Goal: Task Accomplishment & Management: Use online tool/utility

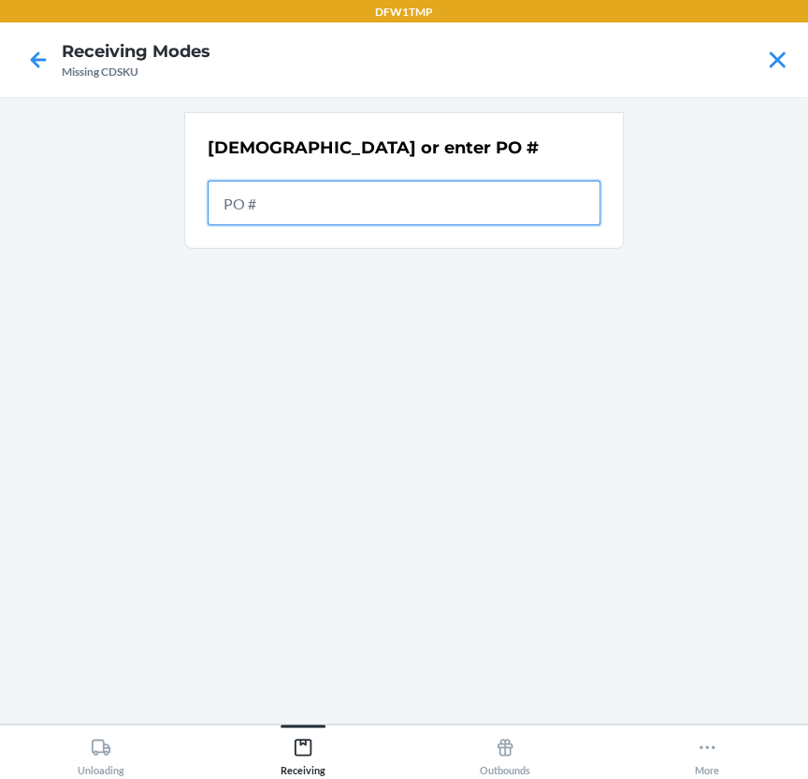
click at [376, 202] on input "text" at bounding box center [404, 202] width 393 height 45
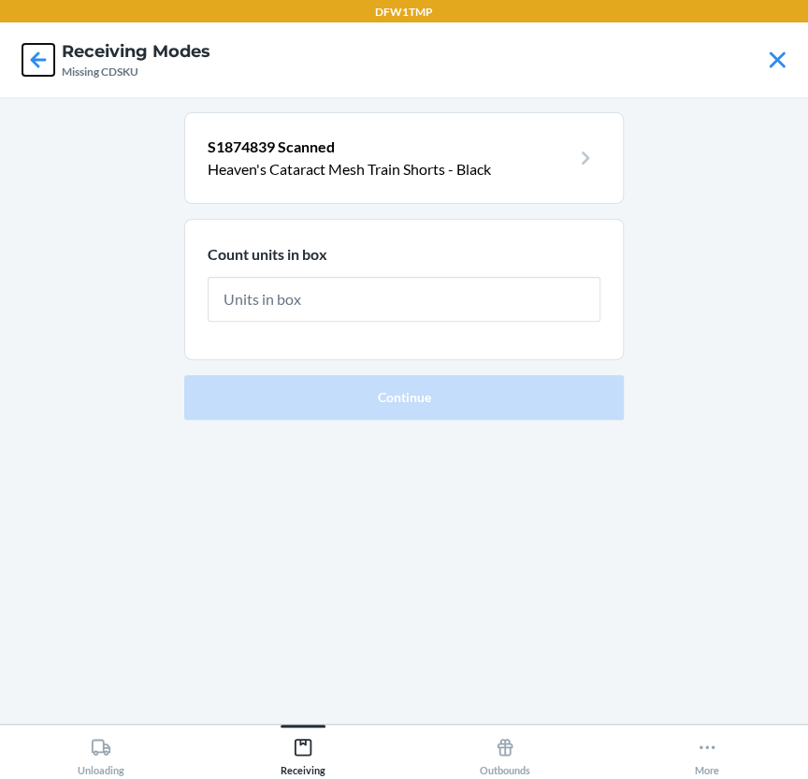
click at [39, 56] on icon at bounding box center [38, 60] width 32 height 32
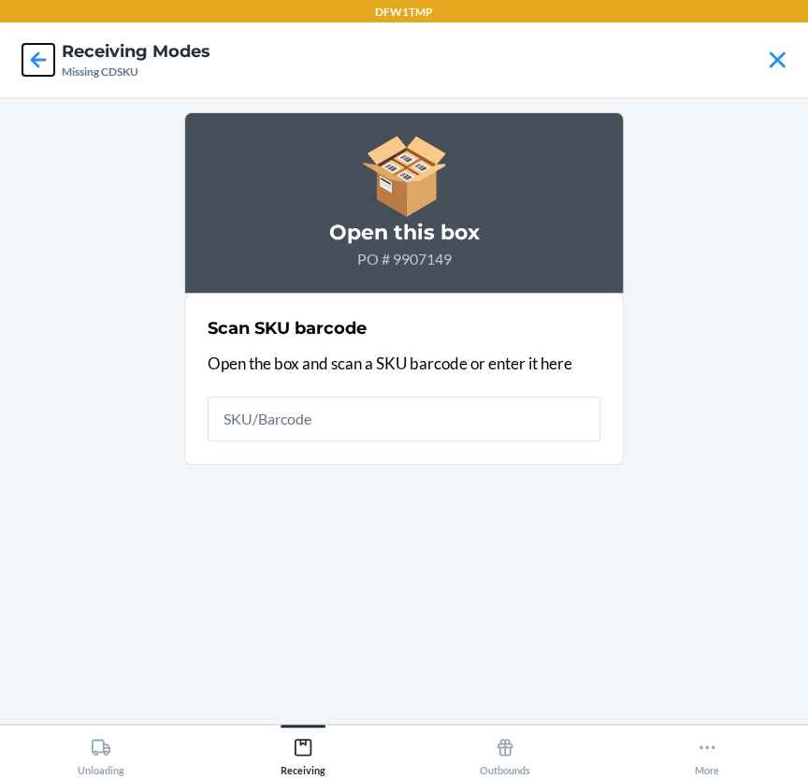
click at [35, 64] on icon at bounding box center [39, 59] width 16 height 16
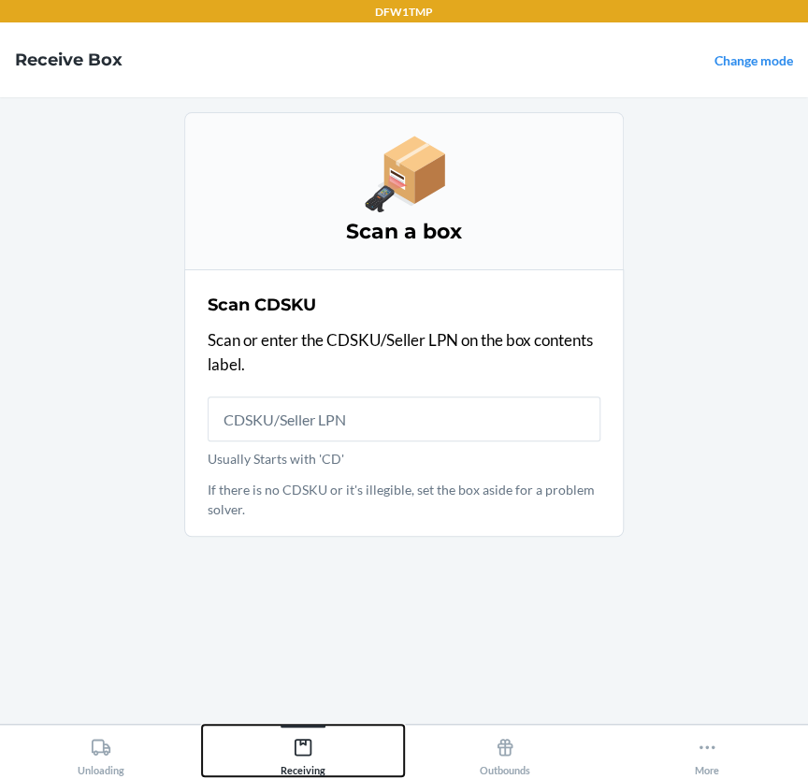
click at [348, 758] on button "Receiving" at bounding box center [303, 750] width 202 height 51
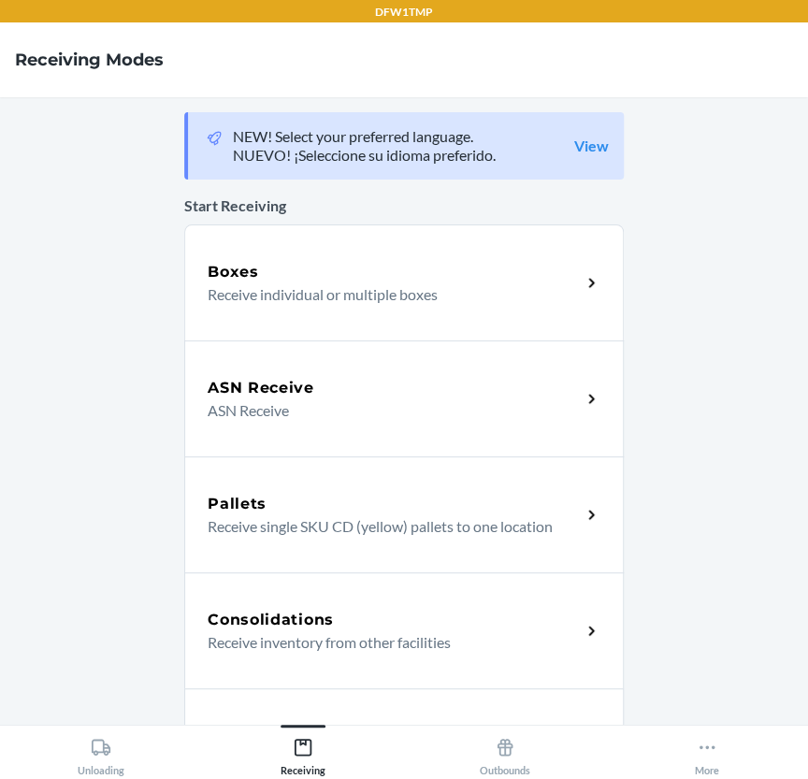
click at [238, 387] on h5 "ASN Receive" at bounding box center [261, 388] width 107 height 22
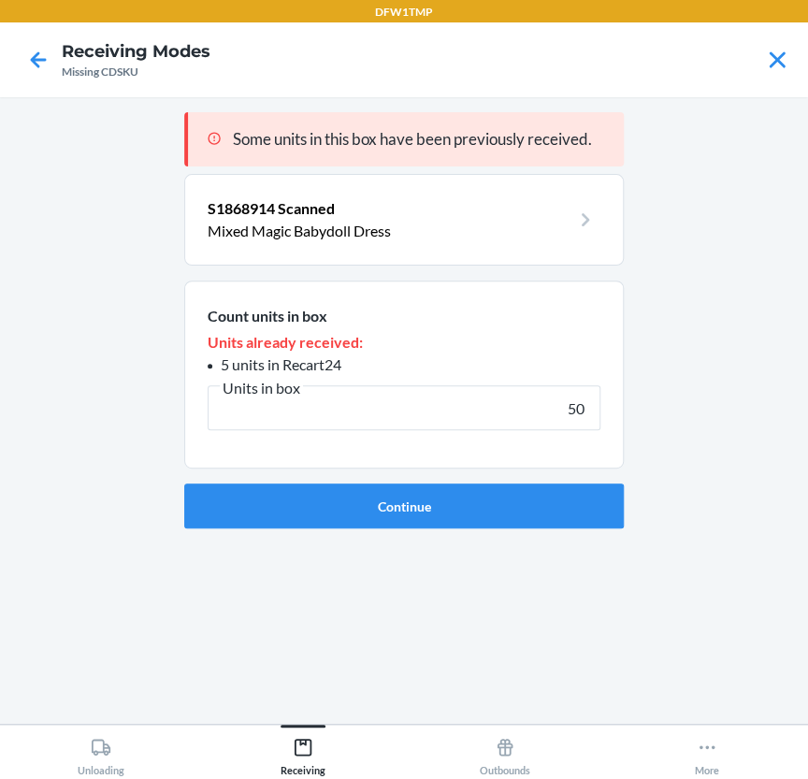
type input "50"
click button "Continue" at bounding box center [403, 505] width 439 height 45
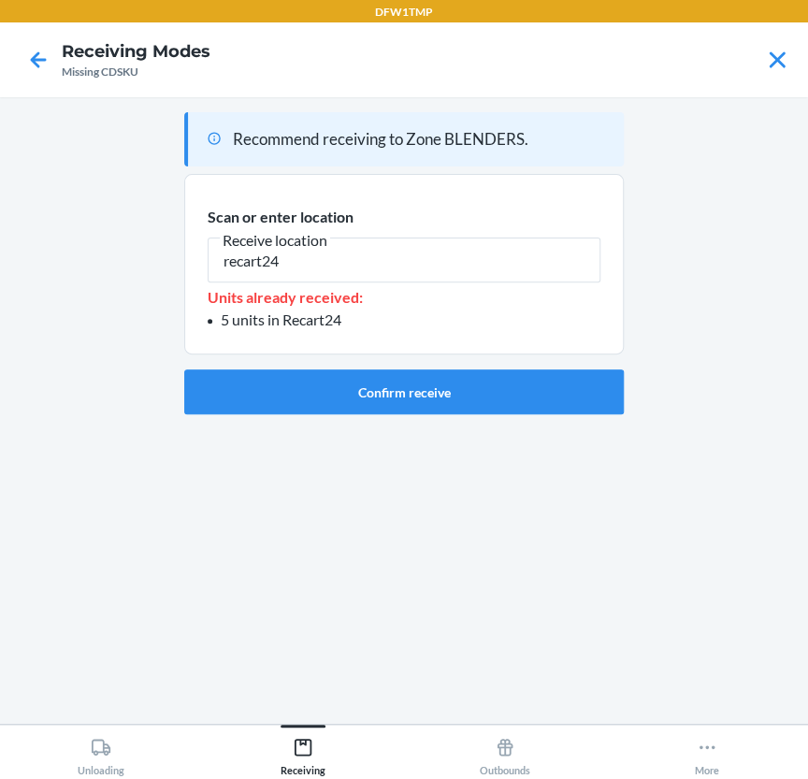
type input "recart24"
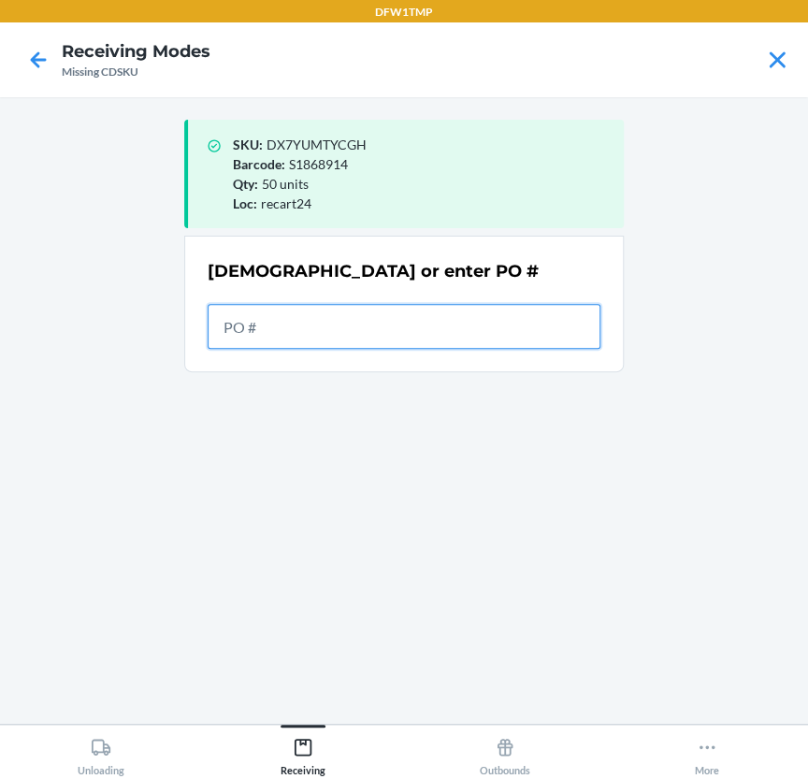
click at [465, 325] on input "text" at bounding box center [404, 326] width 393 height 45
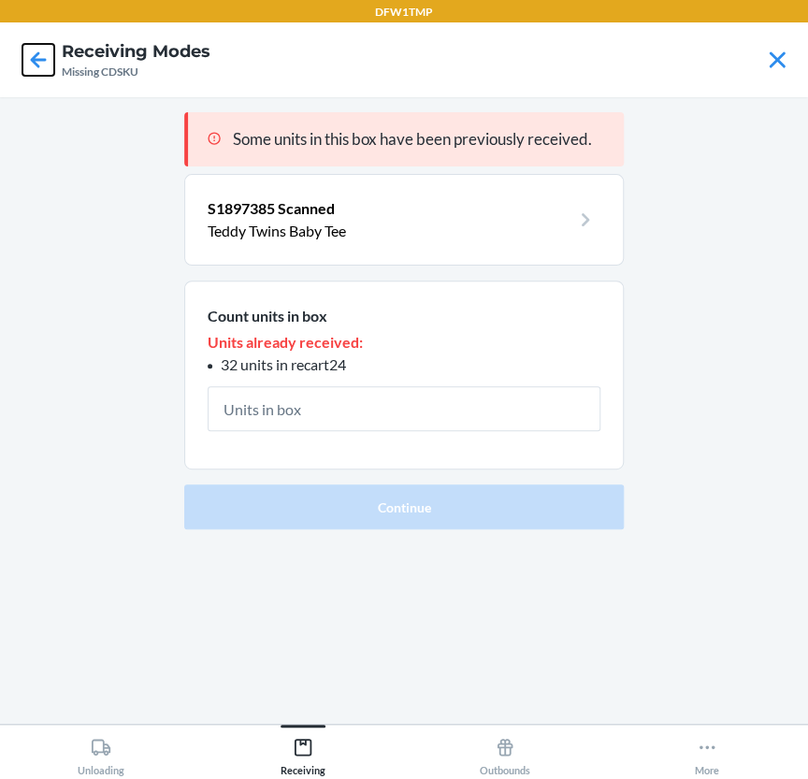
click at [42, 50] on icon at bounding box center [38, 60] width 32 height 32
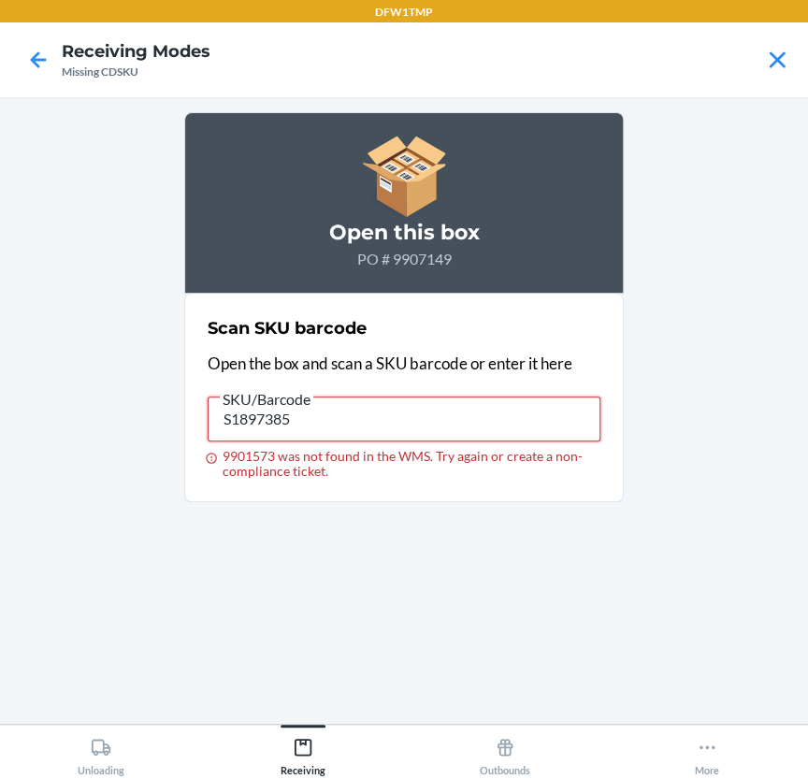
drag, startPoint x: 353, startPoint y: 413, endPoint x: 179, endPoint y: 476, distance: 185.7
click at [179, 476] on main "Open this box PO # 9907149 Scan SKU barcode Open the box and scan a SKU barcode…" at bounding box center [404, 410] width 808 height 626
click at [23, 55] on icon at bounding box center [38, 60] width 32 height 32
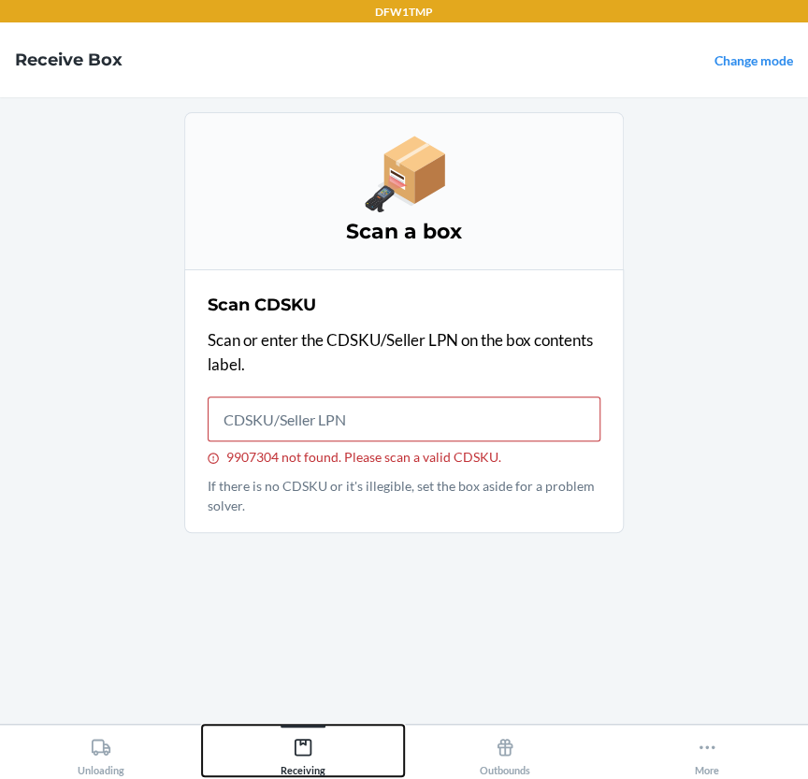
click at [301, 745] on icon at bounding box center [303, 747] width 21 height 21
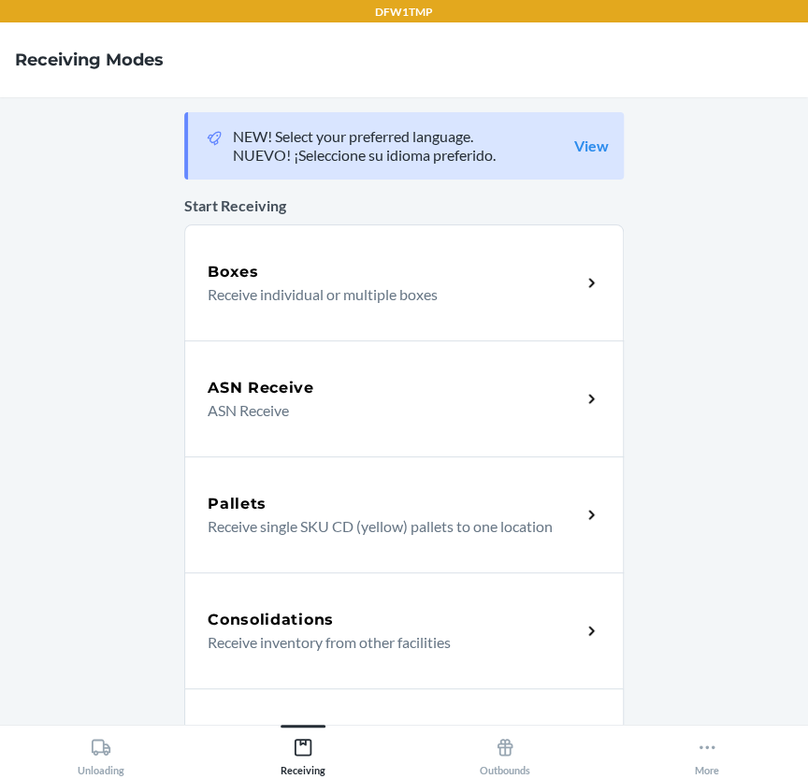
click at [242, 401] on p "ASN Receive" at bounding box center [387, 410] width 358 height 22
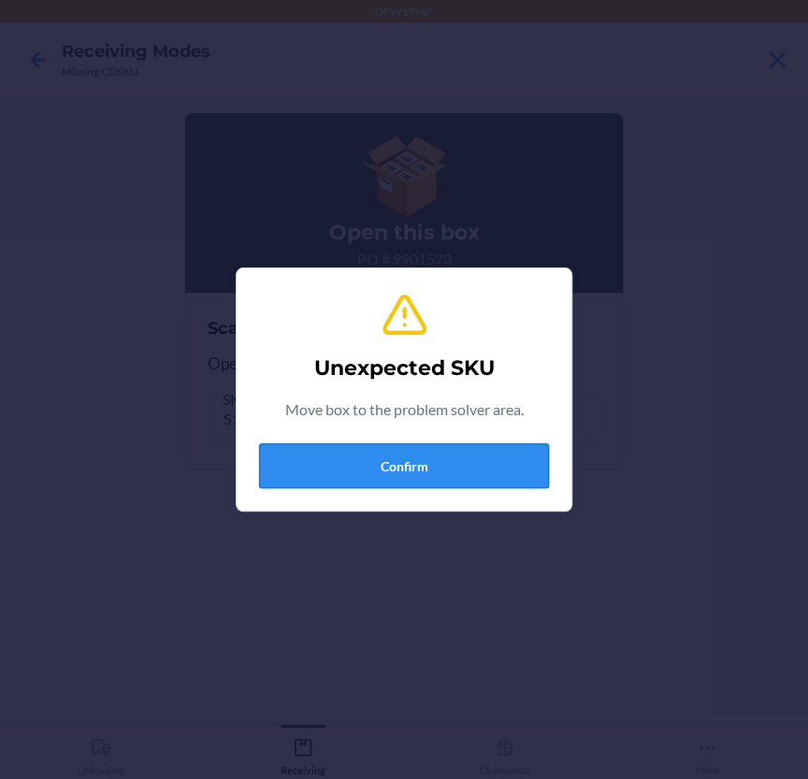
click at [346, 450] on button "Confirm" at bounding box center [404, 465] width 290 height 45
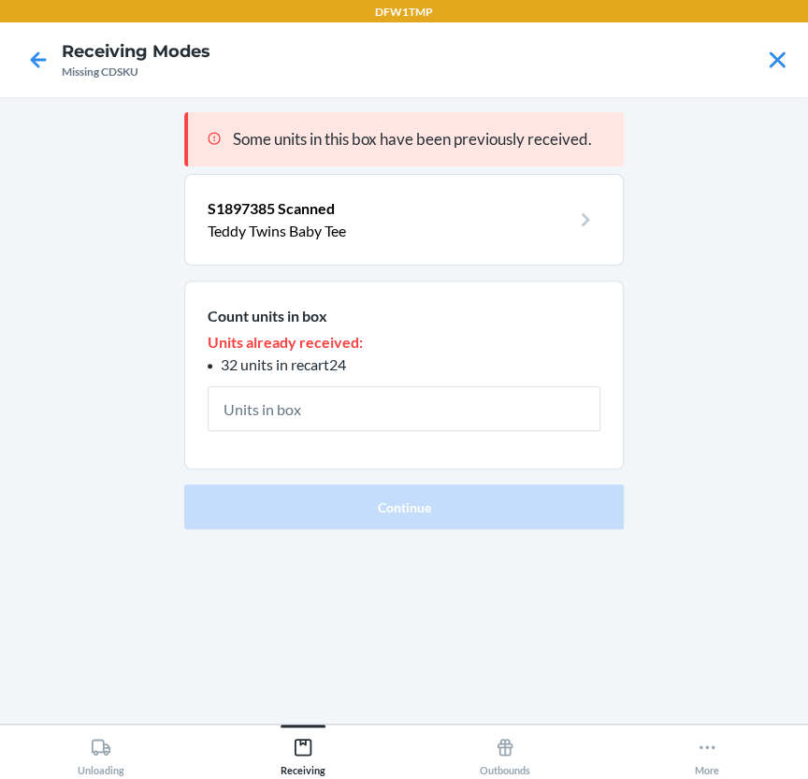
click at [66, 42] on h4 "Receiving Modes" at bounding box center [136, 51] width 149 height 24
click at [37, 55] on icon at bounding box center [38, 60] width 32 height 32
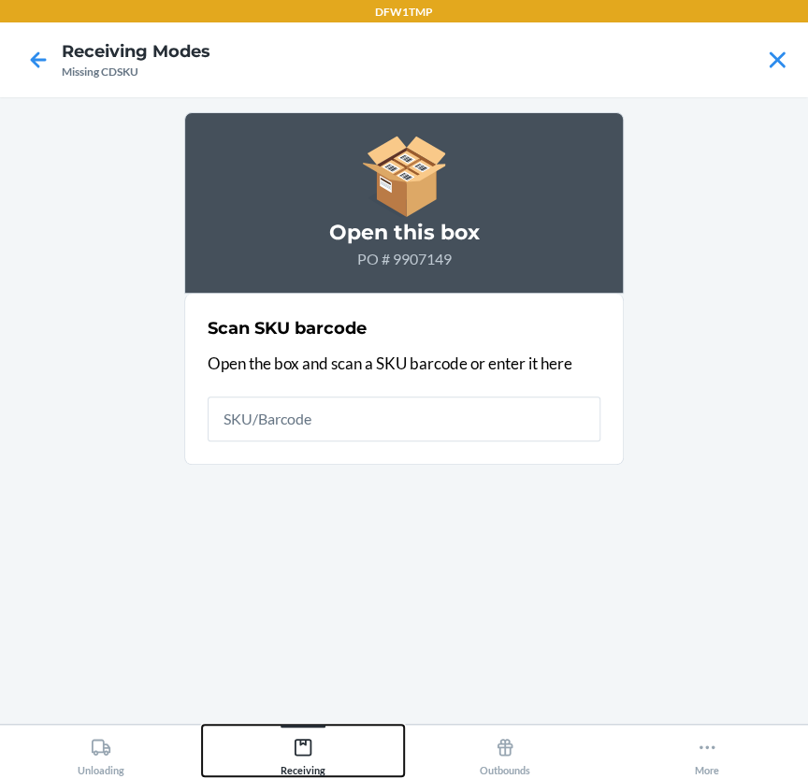
click at [275, 749] on button "Receiving" at bounding box center [303, 750] width 202 height 51
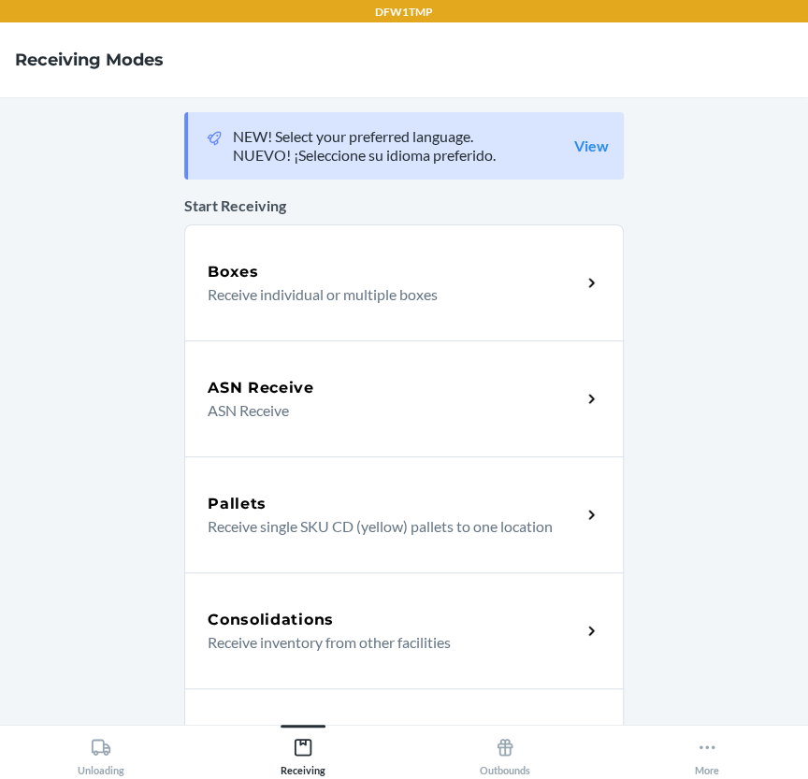
click at [283, 401] on p "ASN Receive" at bounding box center [387, 410] width 358 height 22
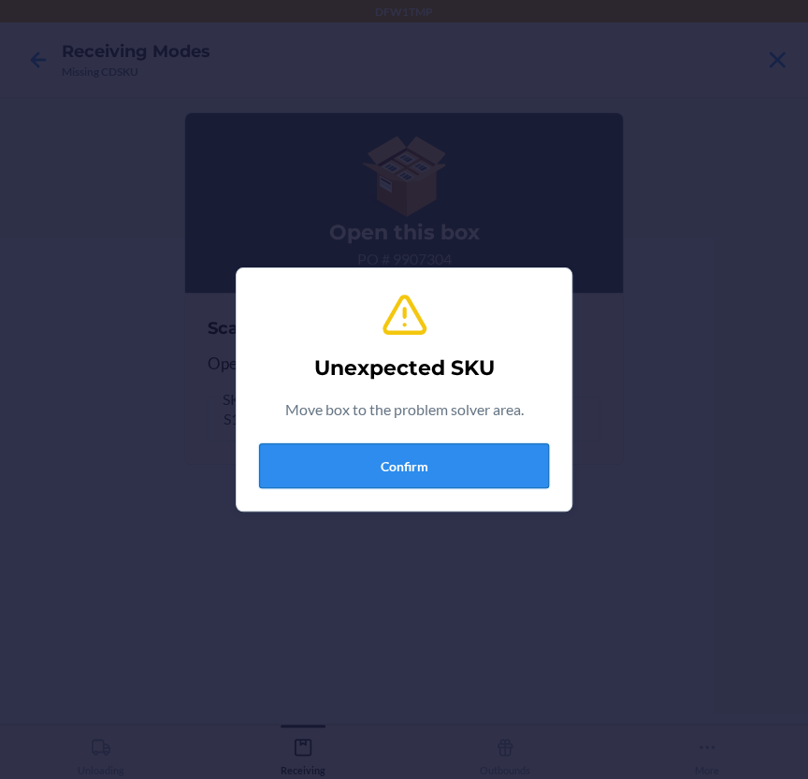
click at [303, 469] on button "Confirm" at bounding box center [404, 465] width 290 height 45
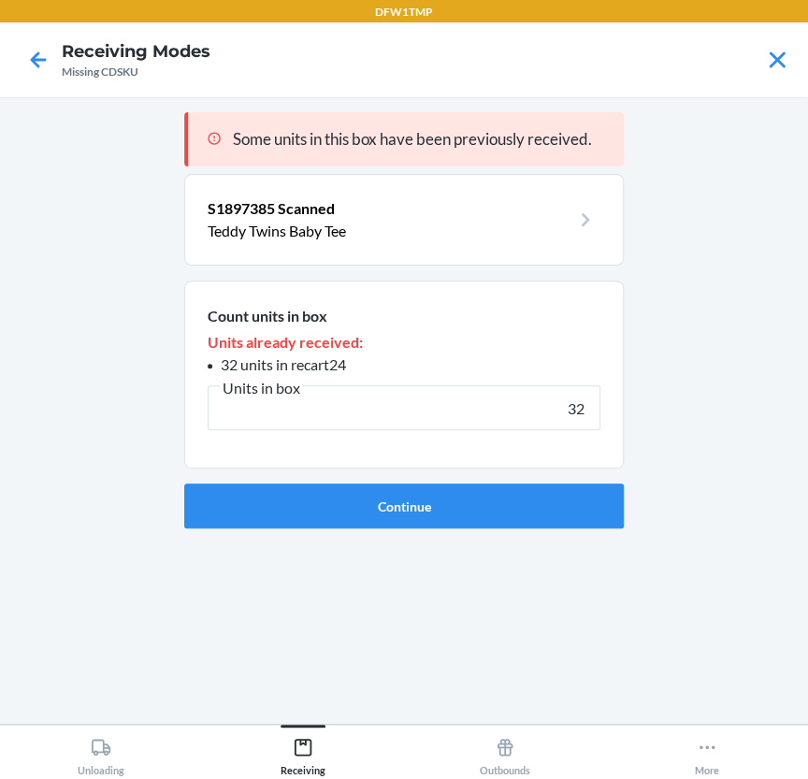
type input "32"
click at [184, 483] on button "Continue" at bounding box center [403, 505] width 439 height 45
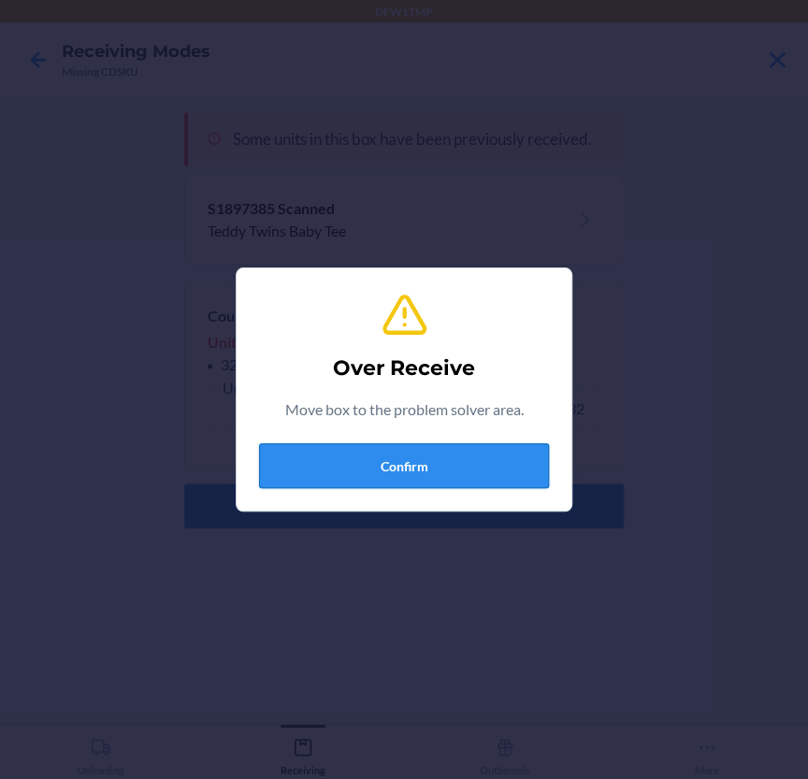
click at [464, 471] on button "Confirm" at bounding box center [404, 465] width 290 height 45
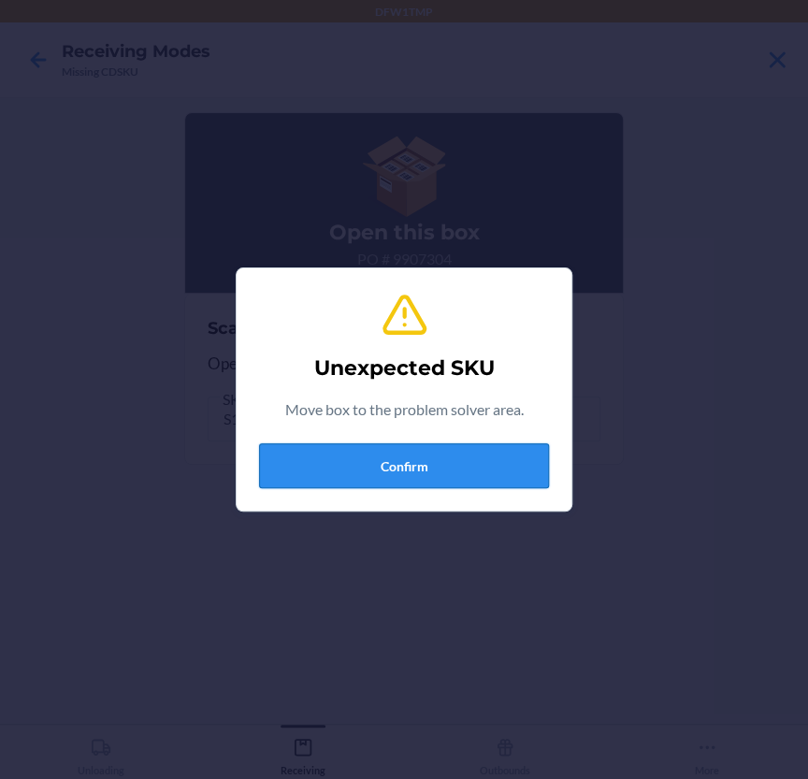
click at [460, 471] on button "Confirm" at bounding box center [404, 465] width 290 height 45
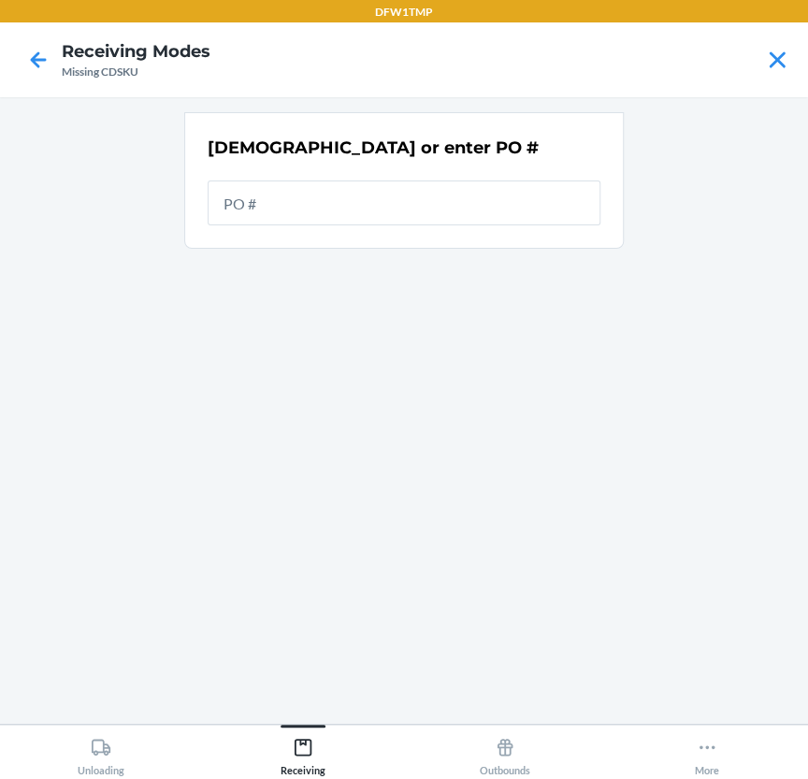
drag, startPoint x: 622, startPoint y: 342, endPoint x: 608, endPoint y: 339, distance: 14.3
click at [622, 342] on div "[DEMOGRAPHIC_DATA] or enter PO #" at bounding box center [403, 410] width 439 height 597
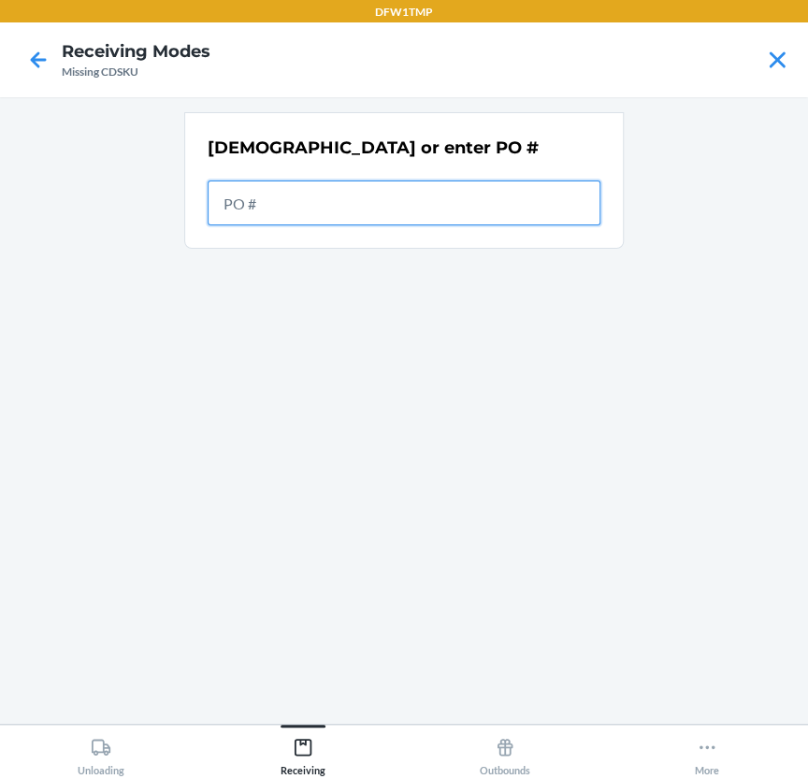
click at [371, 215] on input "text" at bounding box center [404, 202] width 393 height 45
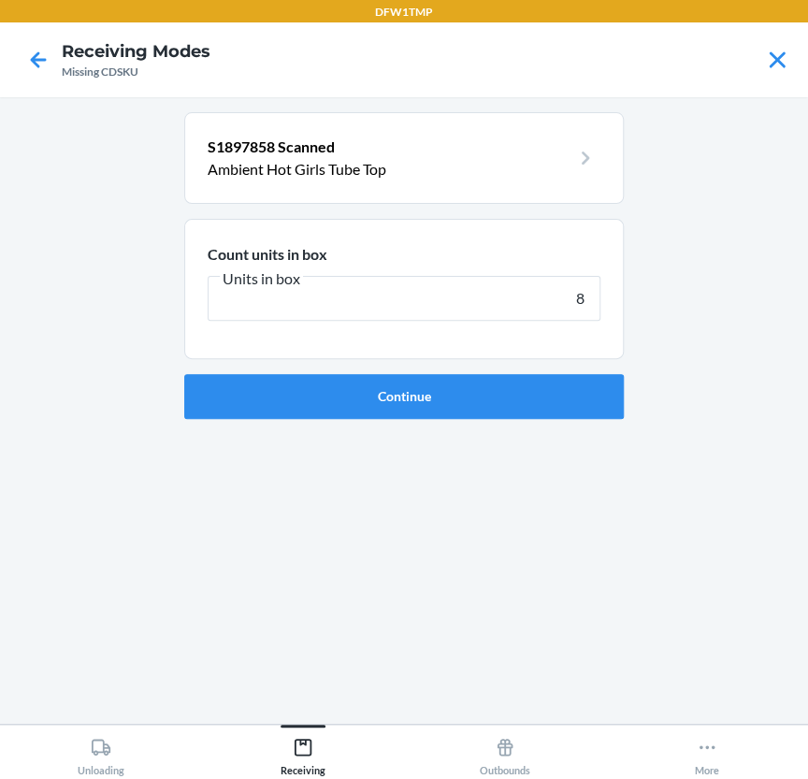
type input "81"
click button "Continue" at bounding box center [403, 396] width 439 height 45
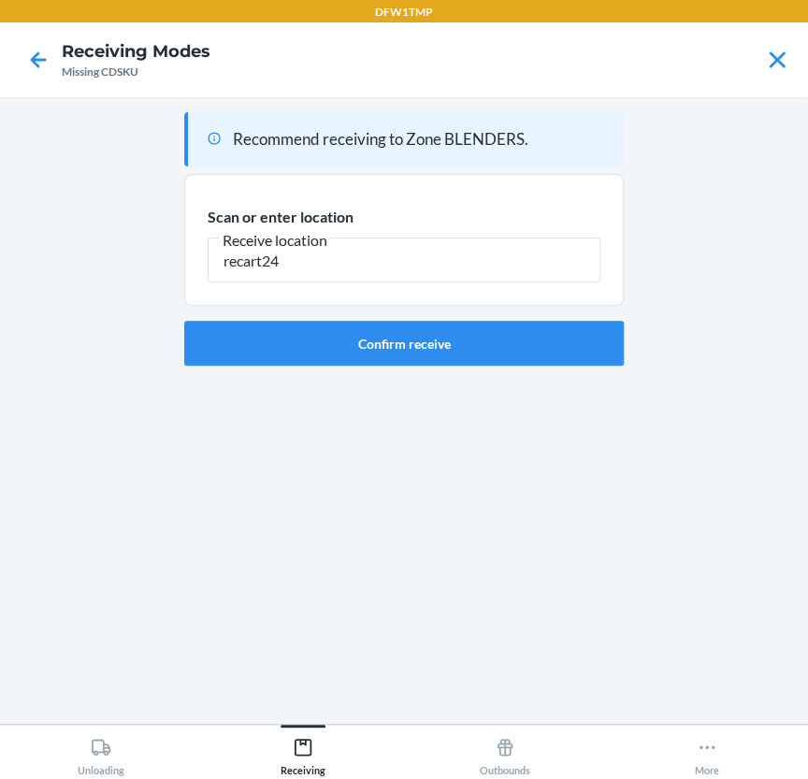
type input "recart24"
click at [662, 509] on main "Recommend receiving to Zone BLENDERS. Scan or enter location [GEOGRAPHIC_DATA] …" at bounding box center [404, 410] width 808 height 626
click at [410, 340] on button "Confirm receive" at bounding box center [403, 343] width 439 height 45
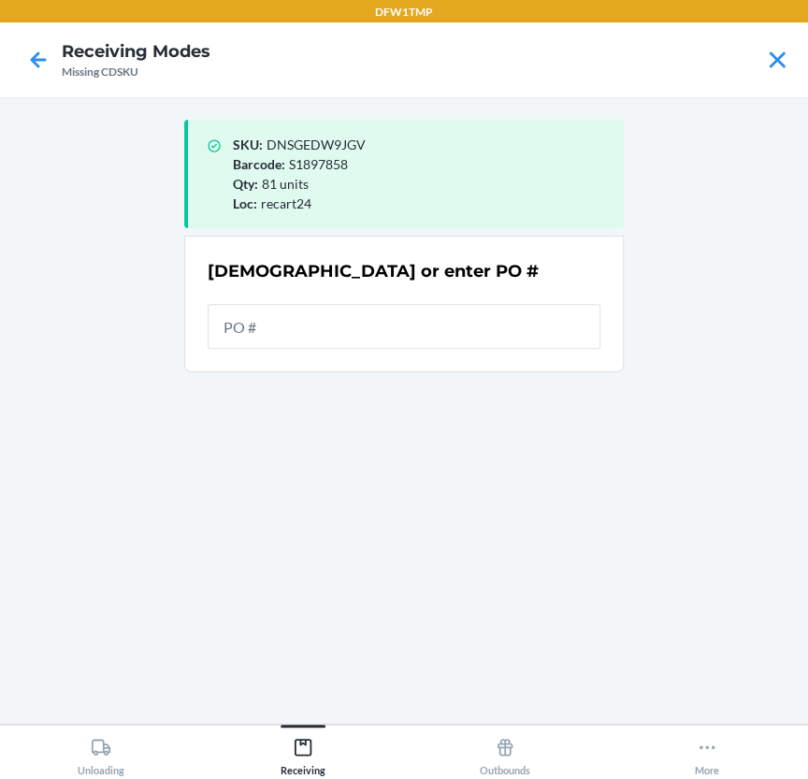
click at [472, 301] on div "[DEMOGRAPHIC_DATA] or enter PO #" at bounding box center [404, 303] width 393 height 101
click at [466, 318] on input "text" at bounding box center [404, 326] width 393 height 45
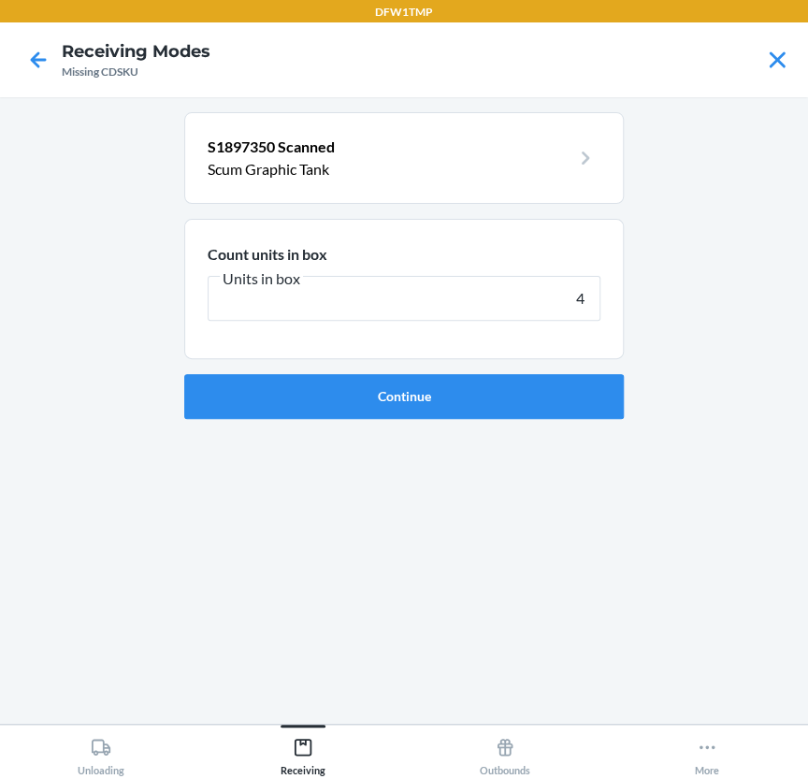
type input "47"
click button "Continue" at bounding box center [403, 396] width 439 height 45
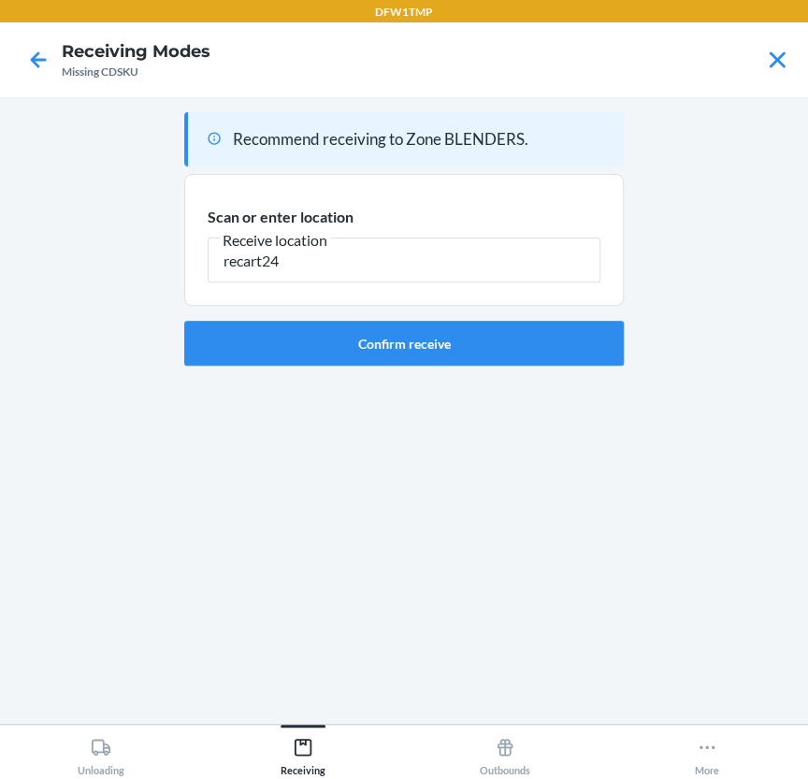
type input "recart24"
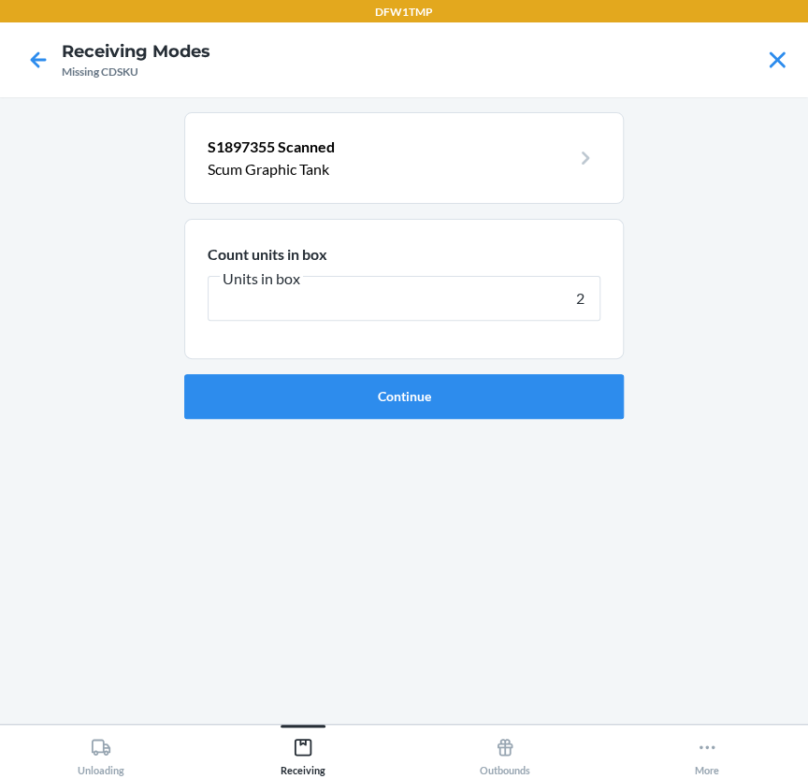
type input "25"
click button "Continue" at bounding box center [403, 396] width 439 height 45
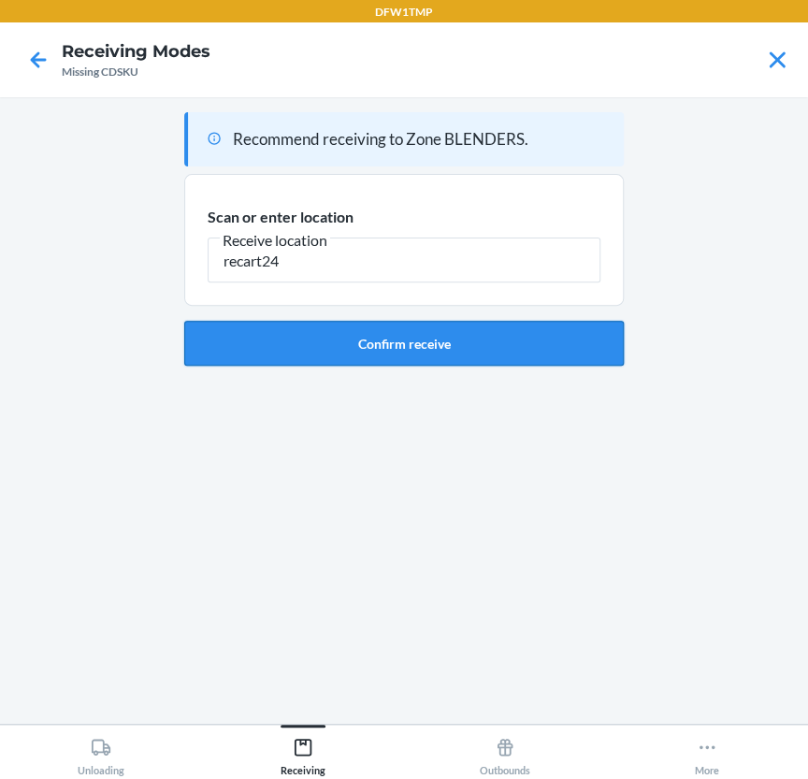
type input "recart24"
click at [457, 345] on button "Confirm receive" at bounding box center [403, 343] width 439 height 45
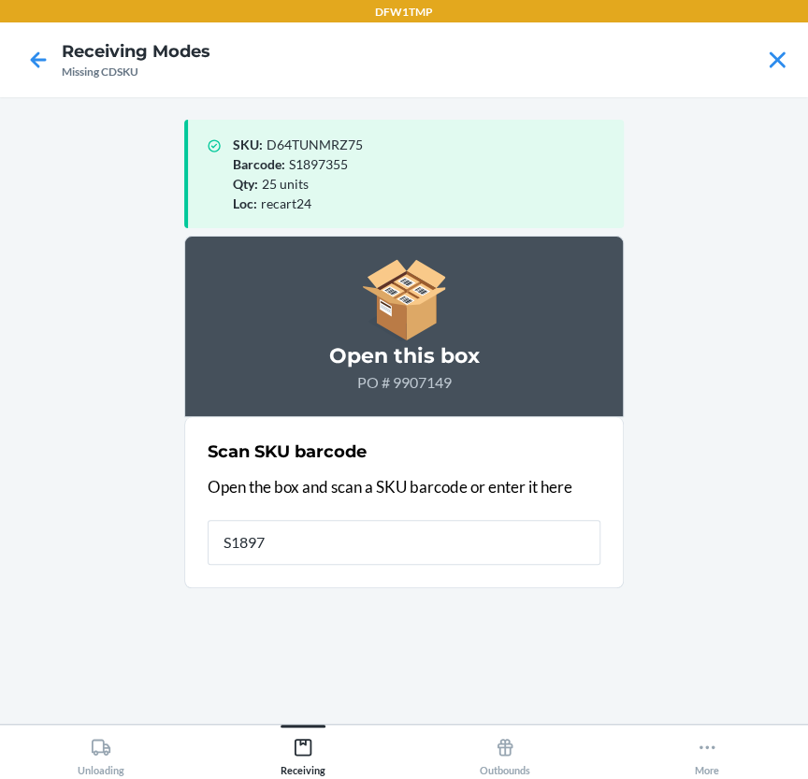
type input "S18973"
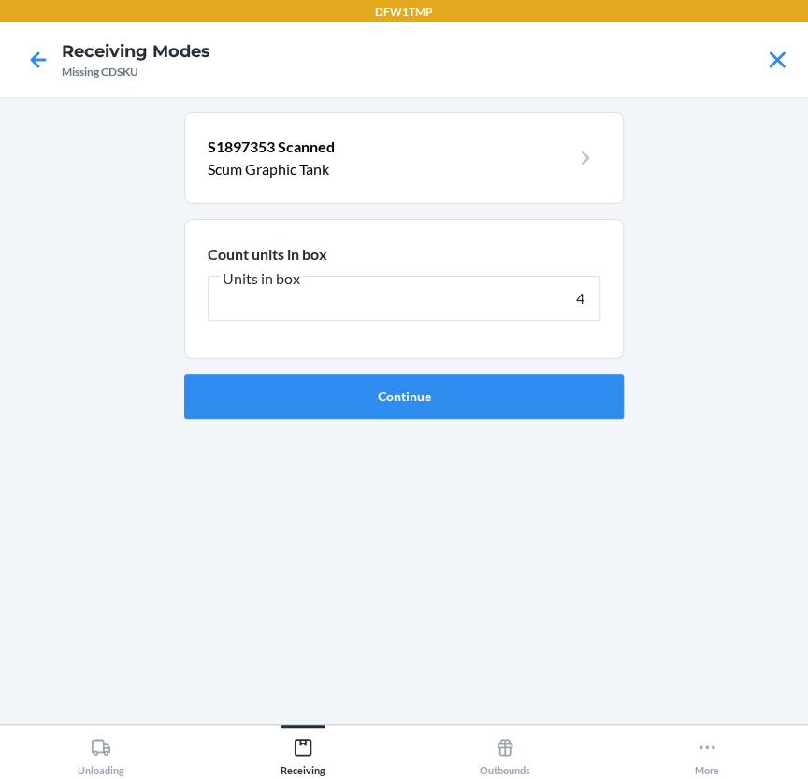
type input "41"
click button "Continue" at bounding box center [403, 396] width 439 height 45
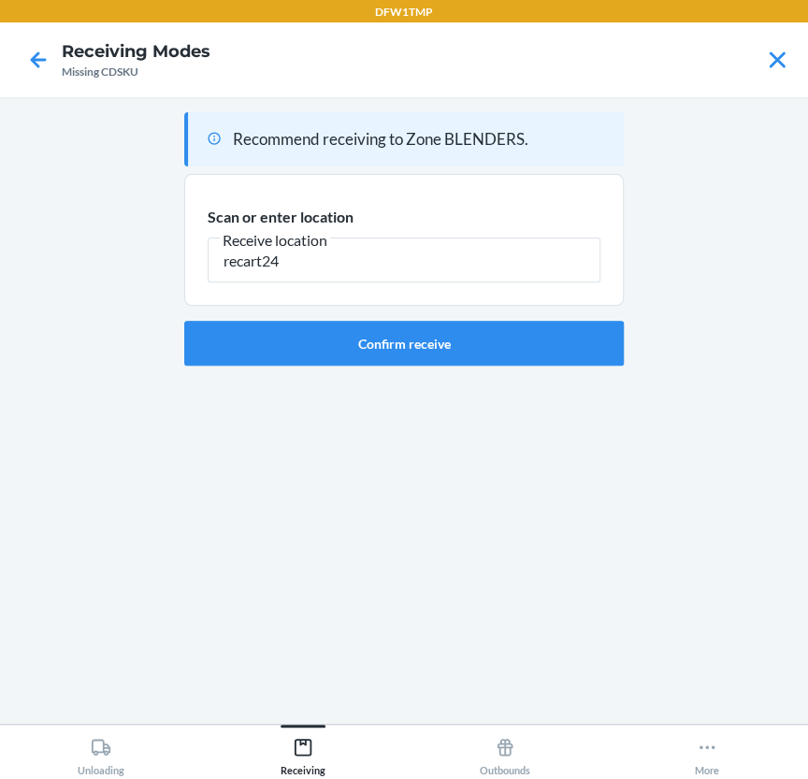
type input "recart24"
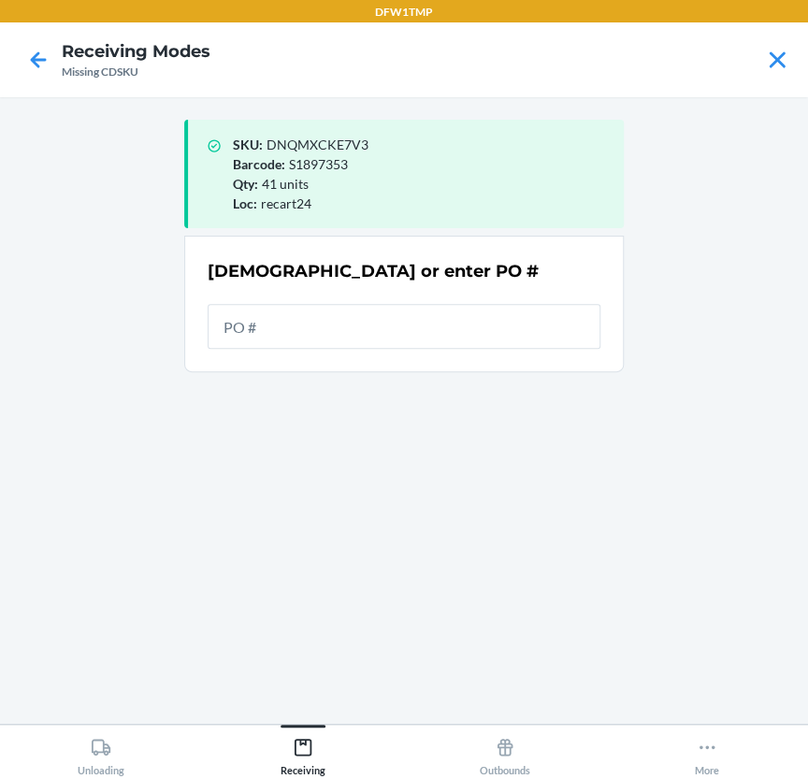
click at [569, 551] on div "SKU : DNQMXCKE7V3 Barcode : S1897353 Qty : 41 units Loc : recart24 Scan or ente…" at bounding box center [403, 410] width 439 height 597
click at [305, 313] on input "text" at bounding box center [404, 326] width 393 height 45
drag, startPoint x: 775, startPoint y: 300, endPoint x: 671, endPoint y: 332, distance: 108.6
click at [765, 300] on main "SKU : DNQMXCKE7V3 Barcode : S1897353 Qty : 41 units Loc : recart24 Scan or ente…" at bounding box center [404, 410] width 808 height 626
drag, startPoint x: 385, startPoint y: 337, endPoint x: 367, endPoint y: 342, distance: 19.5
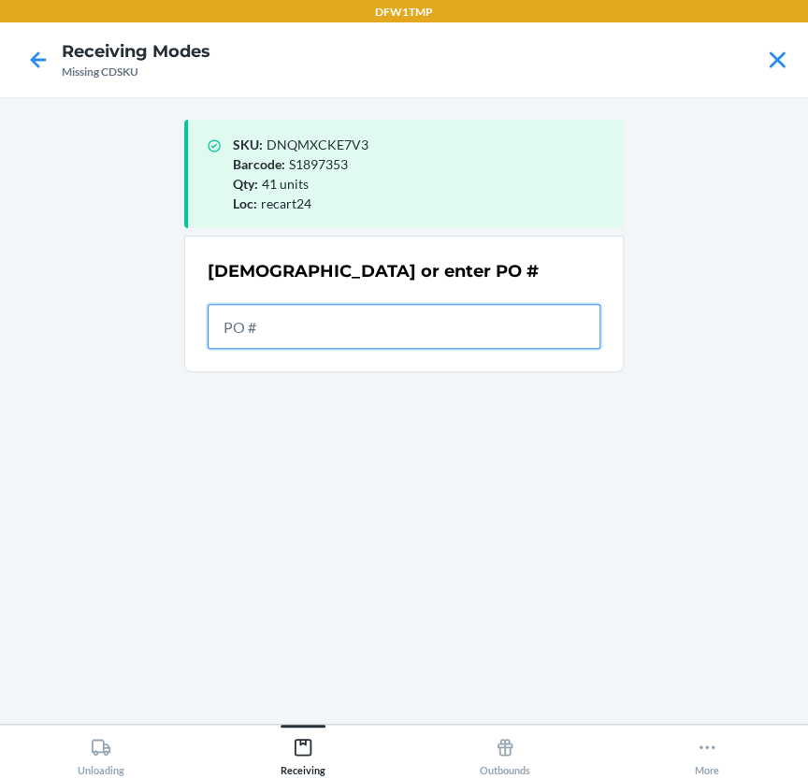
click at [368, 341] on input "text" at bounding box center [404, 326] width 393 height 45
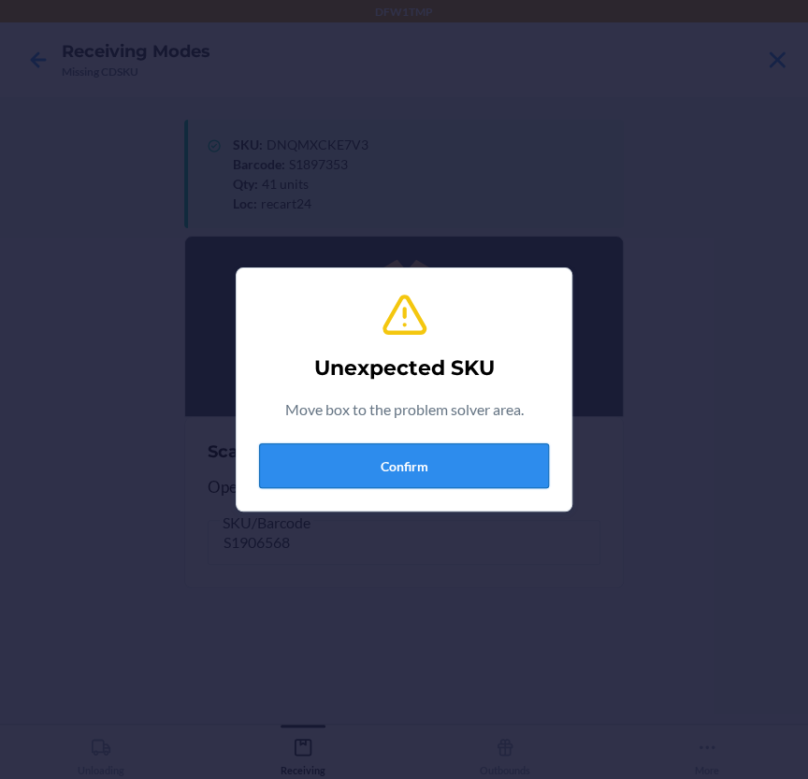
click at [417, 476] on button "Confirm" at bounding box center [404, 465] width 290 height 45
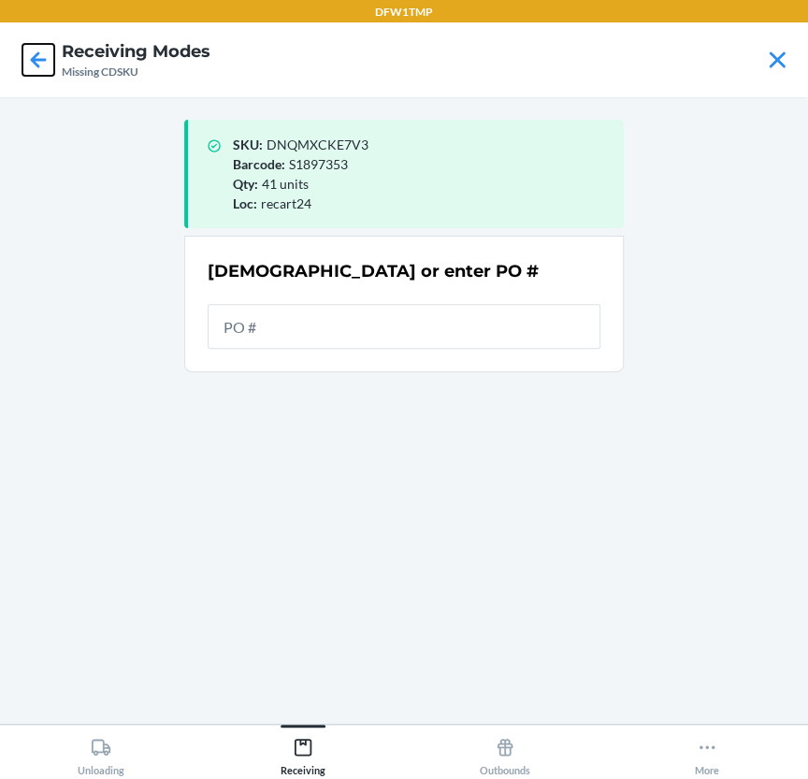
click at [29, 68] on icon at bounding box center [38, 60] width 32 height 32
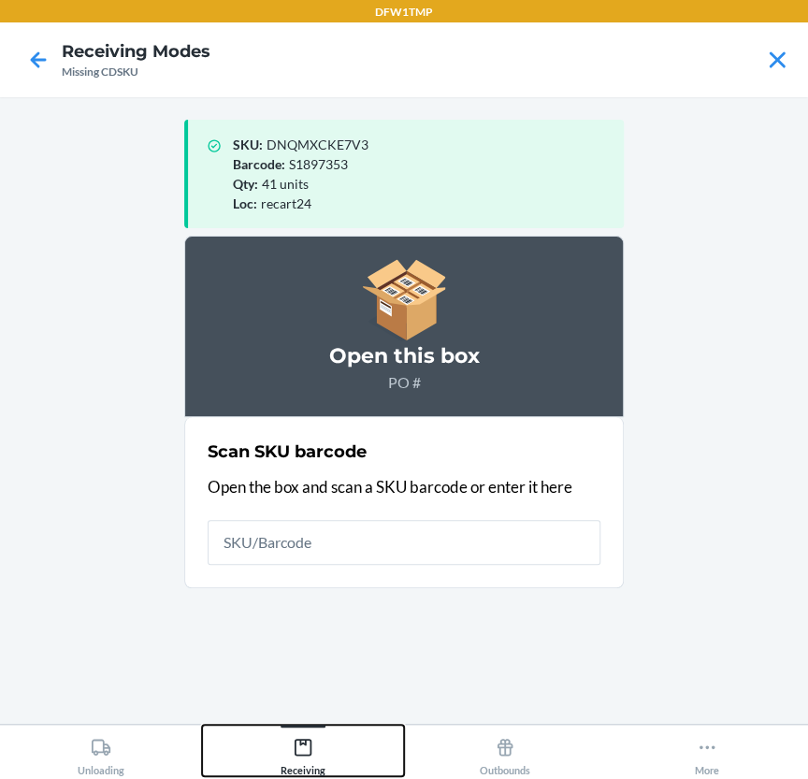
click at [308, 756] on icon at bounding box center [303, 747] width 21 height 21
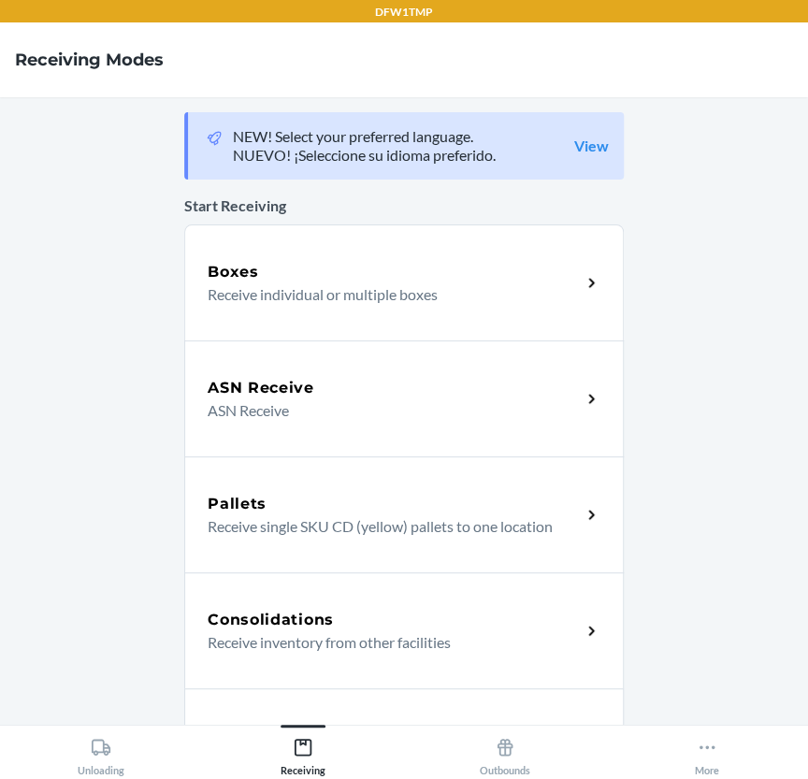
click at [243, 369] on div "ASN Receive ASN Receive" at bounding box center [403, 398] width 439 height 116
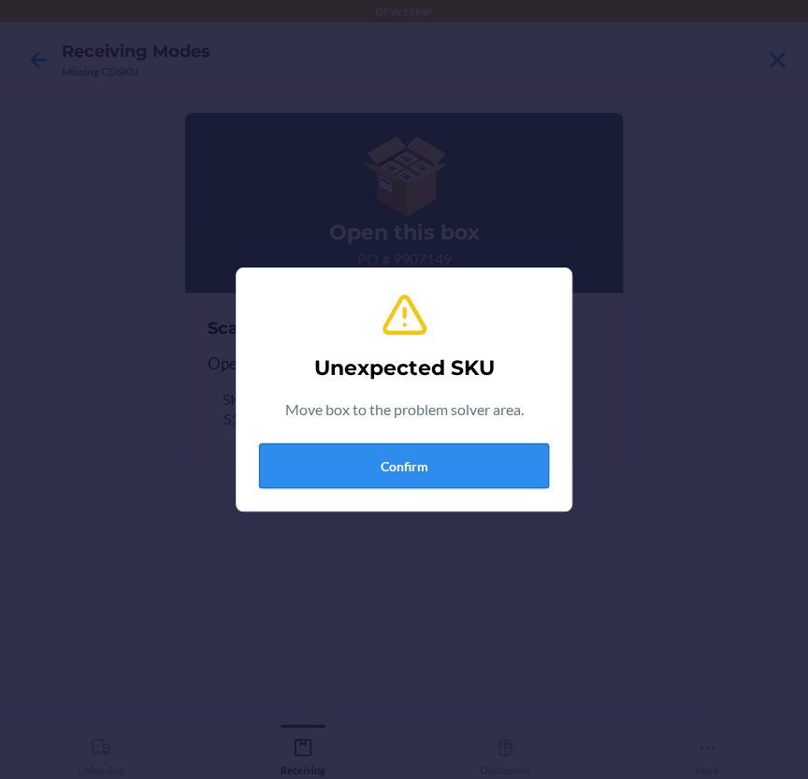
click at [396, 464] on button "Confirm" at bounding box center [404, 465] width 290 height 45
click at [360, 468] on button "Confirm" at bounding box center [404, 465] width 290 height 45
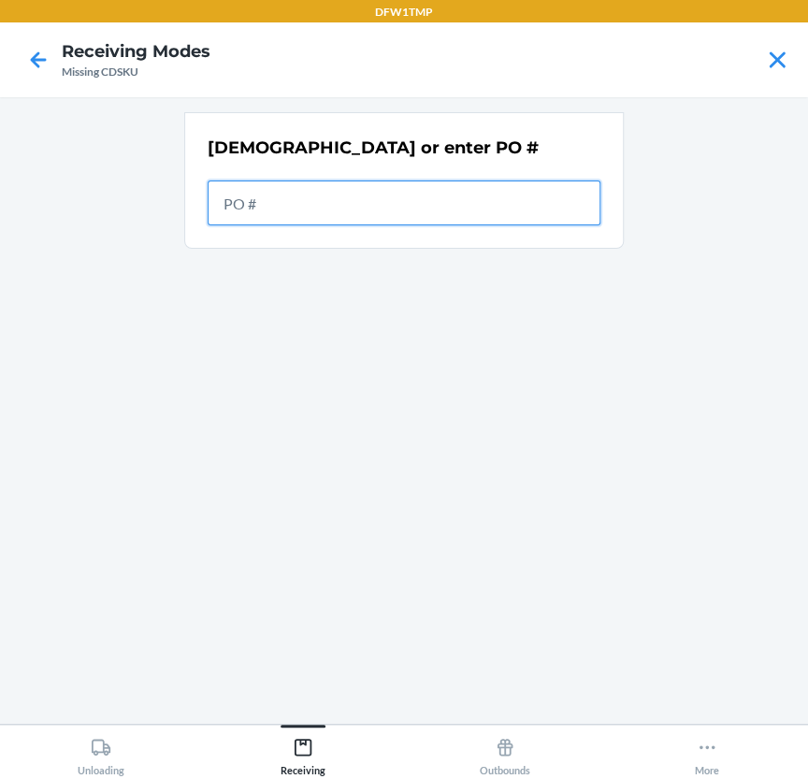
click at [454, 207] on input "text" at bounding box center [404, 202] width 393 height 45
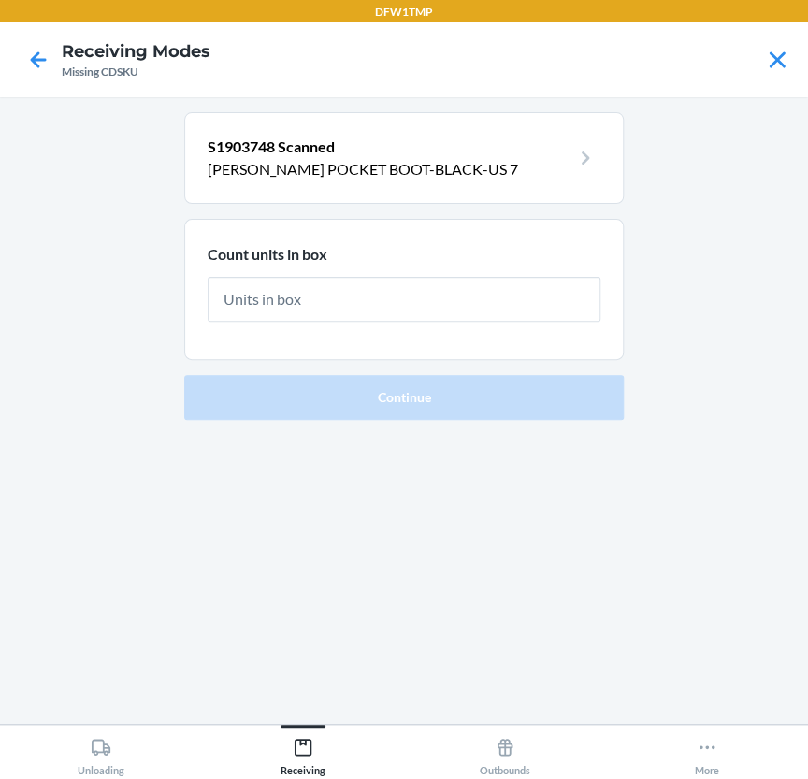
click at [415, 324] on section "Count units in box" at bounding box center [403, 289] width 439 height 141
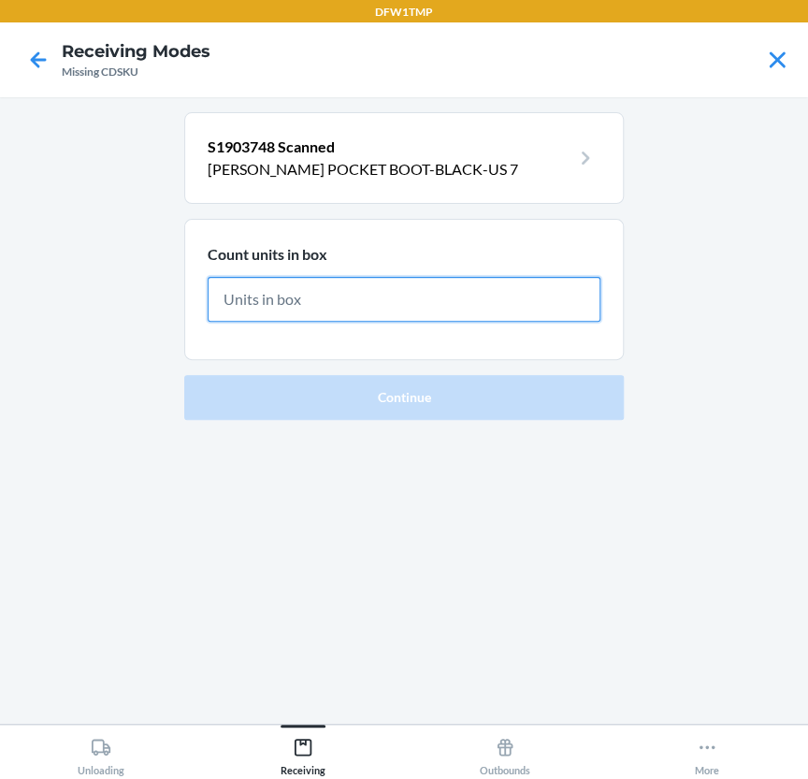
click at [407, 306] on input "text" at bounding box center [404, 299] width 393 height 45
type input "6"
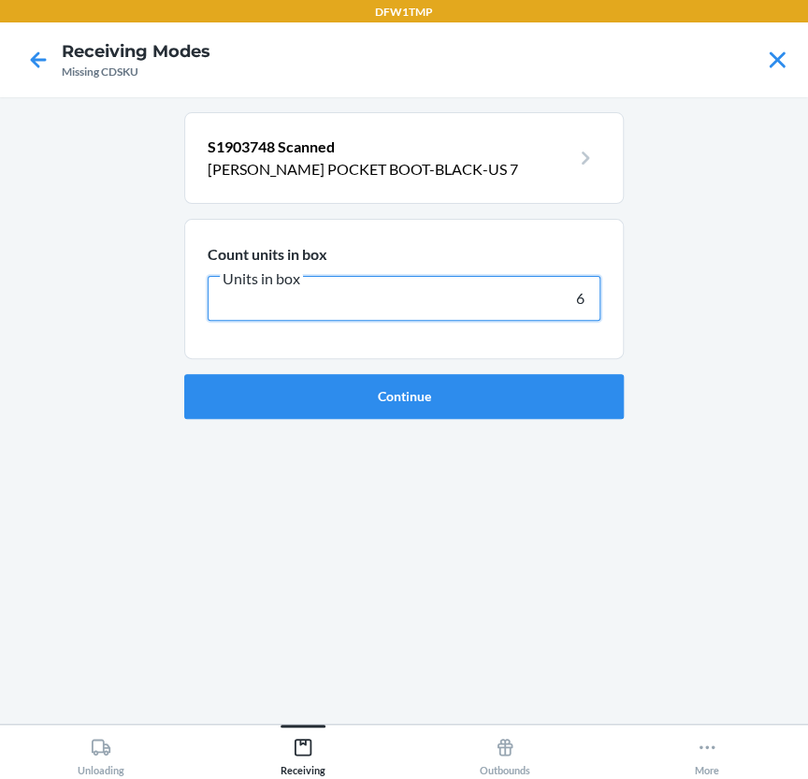
click button "Continue" at bounding box center [403, 396] width 439 height 45
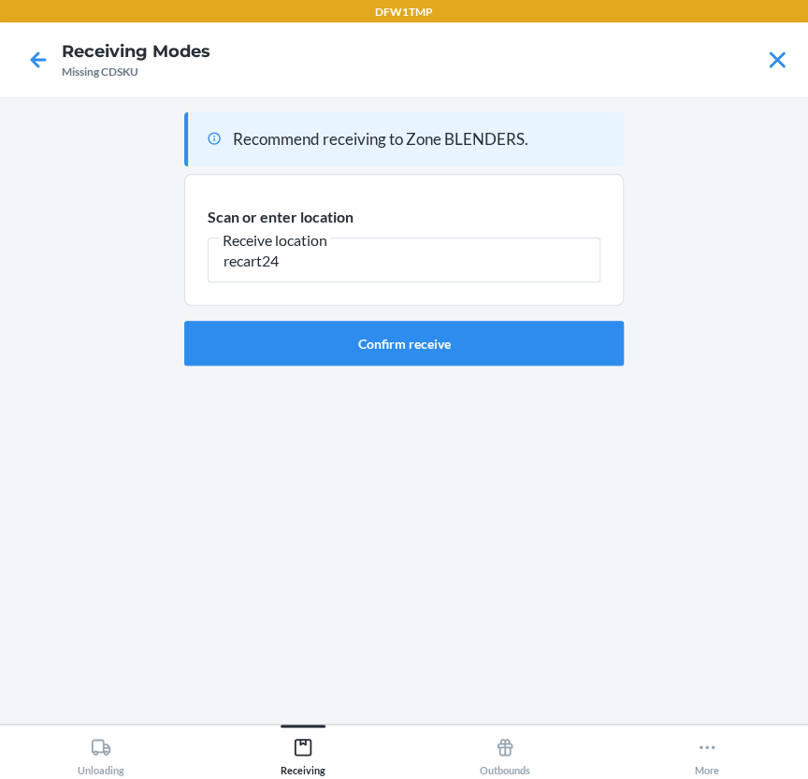
type input "recart24"
click at [417, 325] on section "Recommend receiving to Zone BLENDERS. Scan or enter location [GEOGRAPHIC_DATA] …" at bounding box center [403, 238] width 439 height 253
click at [417, 325] on button "Confirm receive" at bounding box center [403, 343] width 439 height 45
